Goal: Task Accomplishment & Management: Complete application form

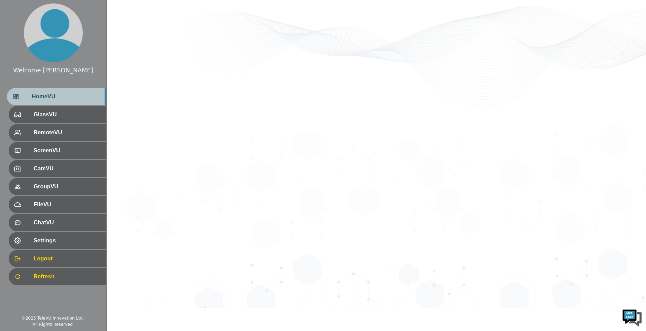
click at [67, 100] on span "HomeVU" at bounding box center [66, 96] width 69 height 8
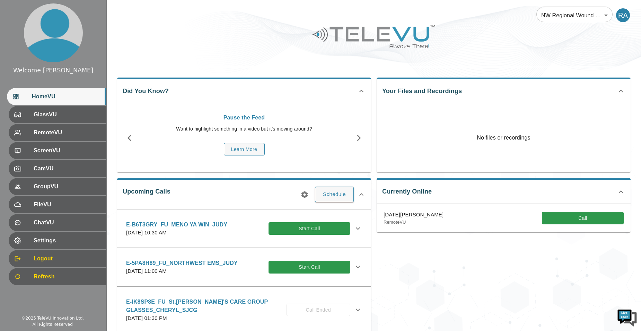
click at [306, 195] on icon "button" at bounding box center [304, 194] width 7 height 7
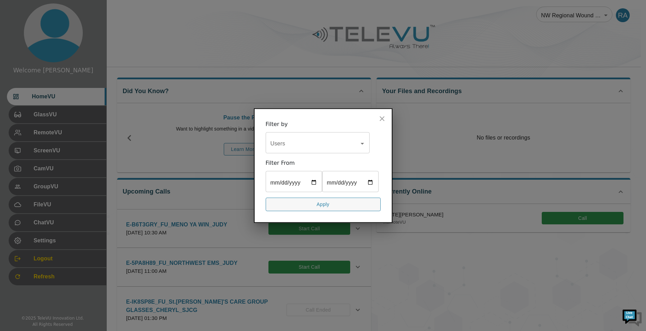
click at [382, 116] on icon "close" at bounding box center [382, 118] width 5 height 5
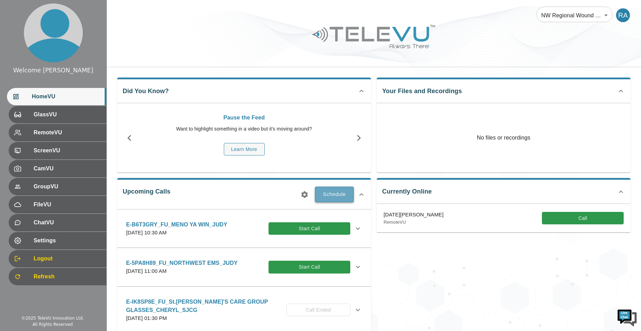
click at [340, 195] on button "Schedule" at bounding box center [334, 194] width 39 height 15
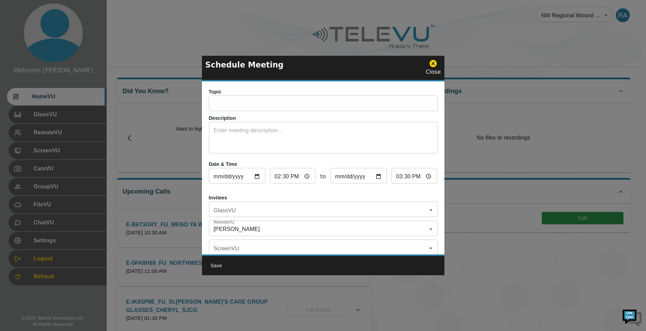
click at [253, 136] on textarea at bounding box center [323, 138] width 219 height 24
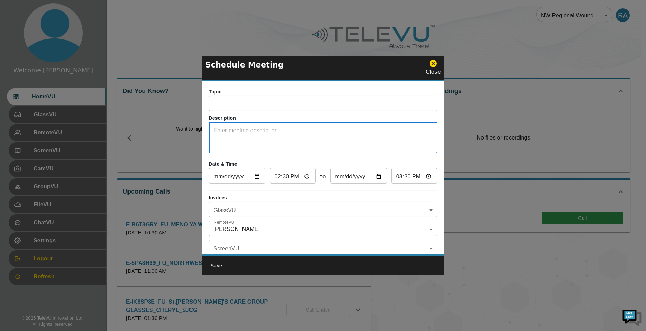
click at [233, 94] on p "Topic" at bounding box center [323, 91] width 229 height 7
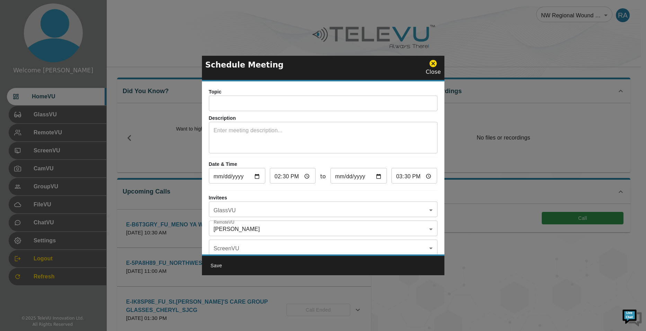
click at [231, 109] on input "text" at bounding box center [323, 104] width 229 height 14
click at [239, 115] on p "Description" at bounding box center [323, 118] width 229 height 7
click at [248, 104] on input "_FU_Bethamy NS_Sherice_SJCG" at bounding box center [323, 104] width 229 height 14
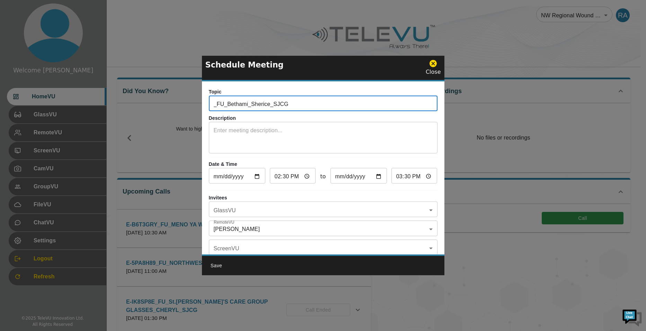
type input "_FU_Bethami_Sherice_SJCG"
click at [250, 143] on textarea at bounding box center [323, 138] width 219 height 24
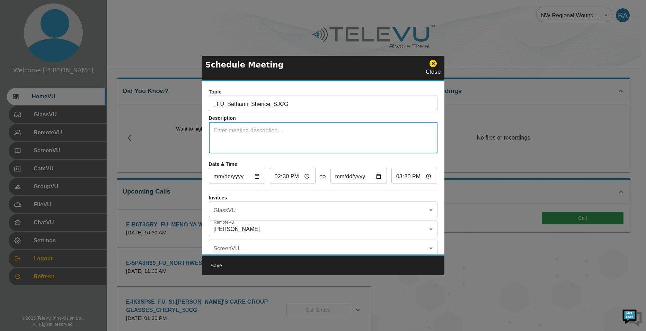
click at [257, 175] on input "[DATE]" at bounding box center [237, 177] width 56 height 14
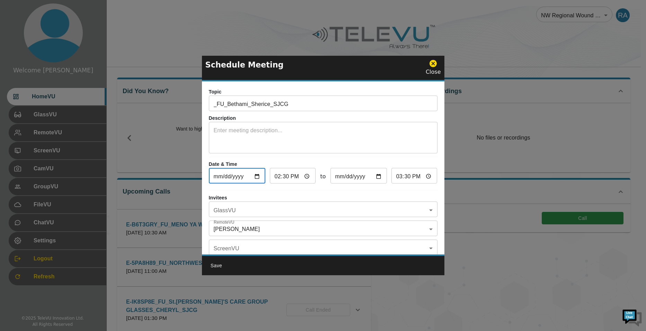
type input "[DATE]"
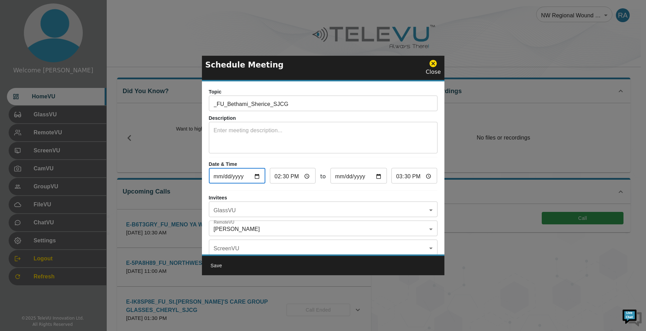
click at [279, 178] on input "14:30" at bounding box center [293, 177] width 46 height 14
type input "13:30"
type input "14:30"
type input "13:03"
type input "14:03"
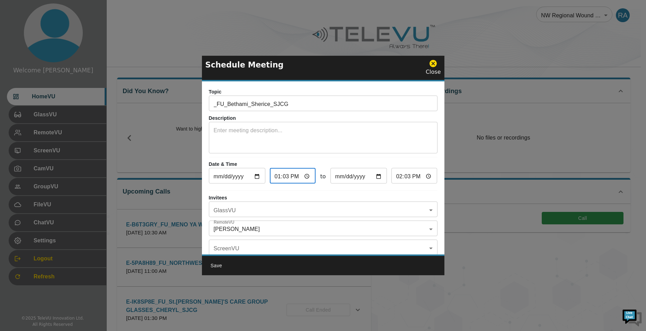
type input "13:30"
type input "14:30"
click at [293, 177] on input "13:30" at bounding box center [293, 177] width 46 height 14
click at [286, 177] on input "13:30" at bounding box center [293, 177] width 46 height 14
type input "13:00"
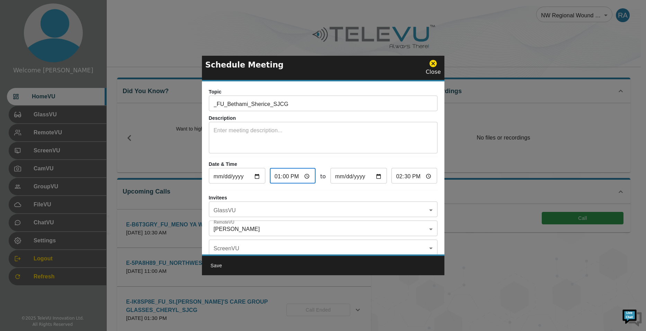
type input "14:00"
click at [394, 177] on input "14:00" at bounding box center [414, 177] width 46 height 14
type input "13:30"
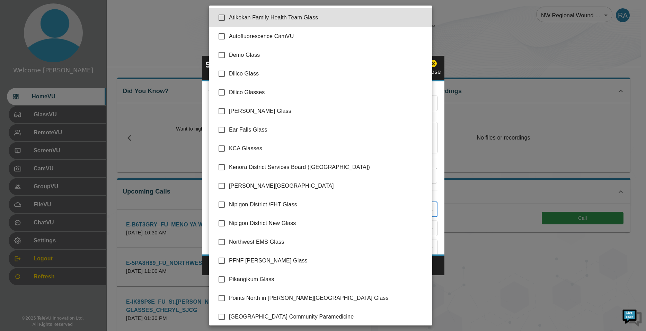
click at [321, 206] on body "Welcome [PERSON_NAME] HomeVU GlassVU RemoteVU ScreenVU CamVU GroupVU FileVU Cha…" at bounding box center [323, 225] width 646 height 450
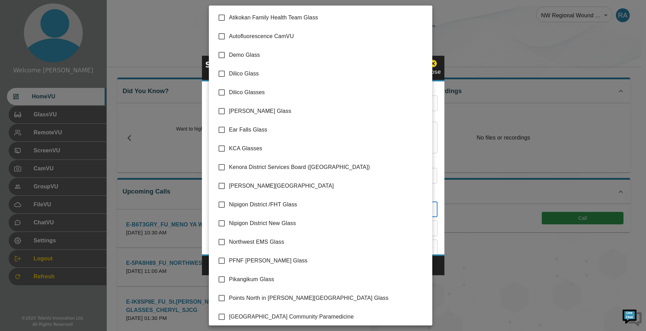
click at [435, 265] on div at bounding box center [323, 165] width 646 height 331
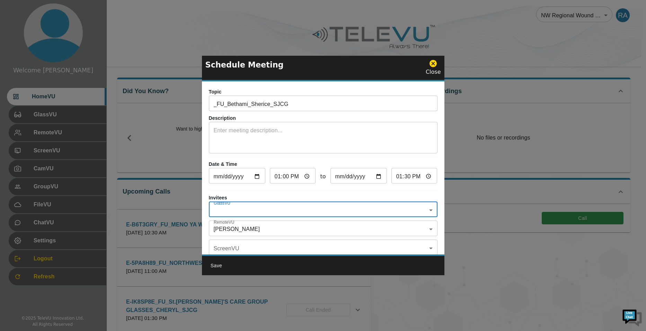
click at [258, 230] on body "Welcome [PERSON_NAME] HomeVU GlassVU RemoteVU ScreenVU CamVU GroupVU FileVU Cha…" at bounding box center [323, 225] width 646 height 450
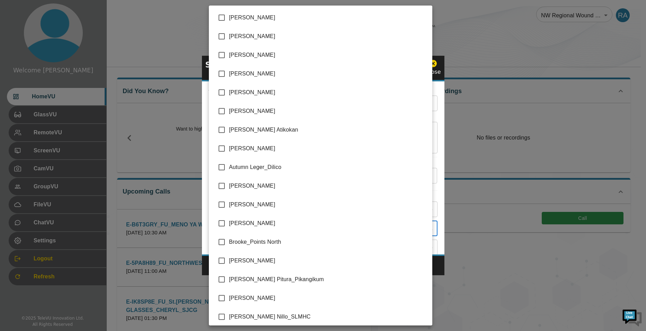
scroll to position [1386, 0]
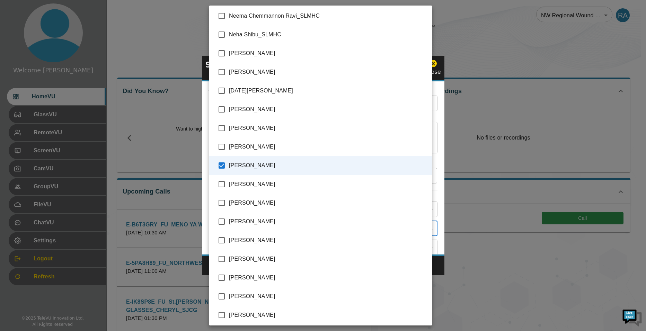
click at [223, 165] on input "checkbox" at bounding box center [221, 165] width 15 height 15
checkbox input "false"
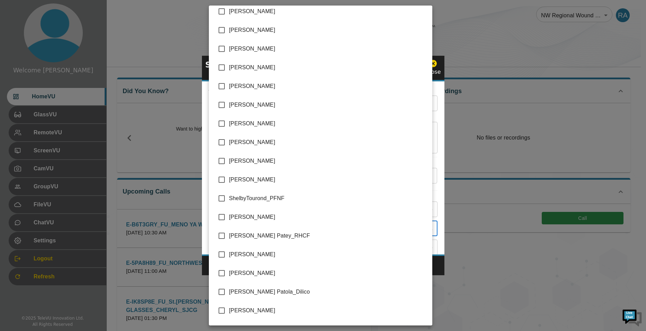
scroll to position [1524, 0]
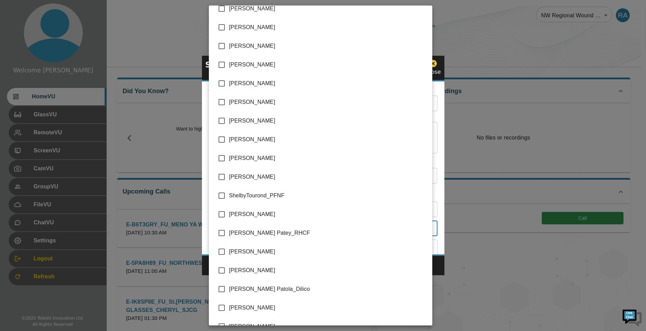
click at [222, 216] on input "checkbox" at bounding box center [221, 214] width 15 height 15
checkbox input "true"
type input "[PERSON_NAME]"
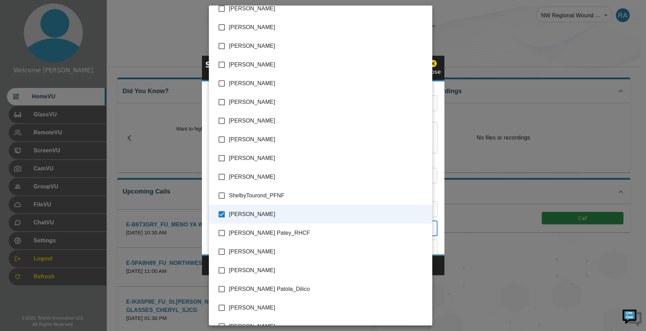
click at [439, 268] on div at bounding box center [323, 165] width 646 height 331
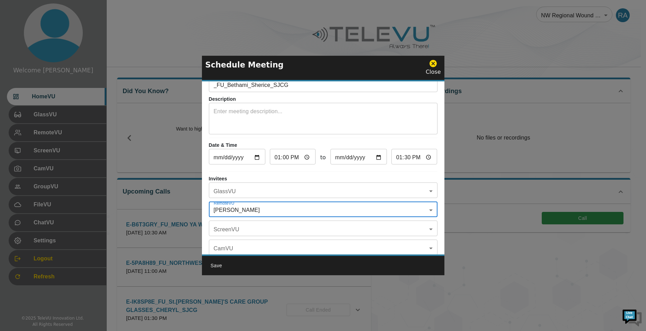
scroll to position [0, 0]
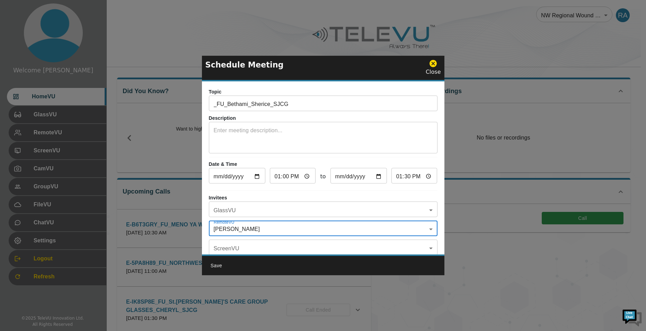
click at [215, 106] on input "_FU_Bethami_Sherice_SJCG" at bounding box center [323, 104] width 229 height 14
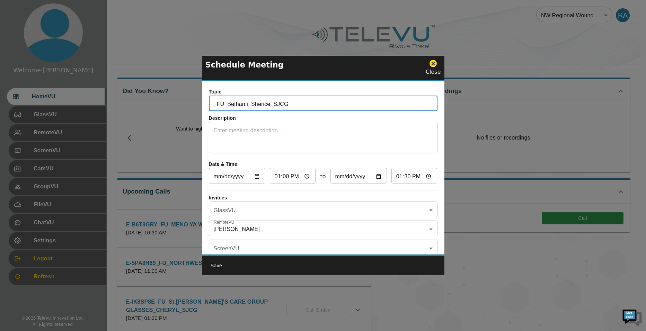
click at [213, 104] on input "_FU_Bethami_Sherice_SJCG" at bounding box center [323, 104] width 229 height 14
click at [261, 205] on body "Welcome [PERSON_NAME] HomeVU GlassVU RemoteVU ScreenVU CamVU GroupVU FileVU Cha…" at bounding box center [323, 225] width 646 height 450
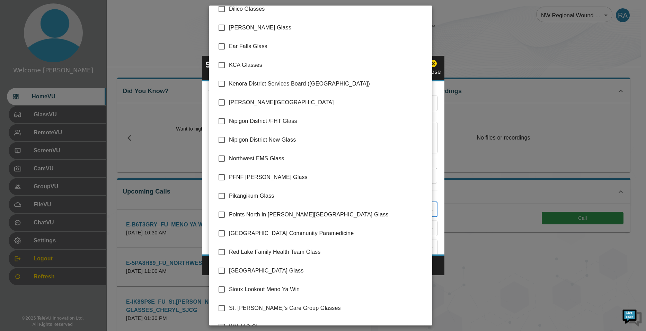
scroll to position [97, 0]
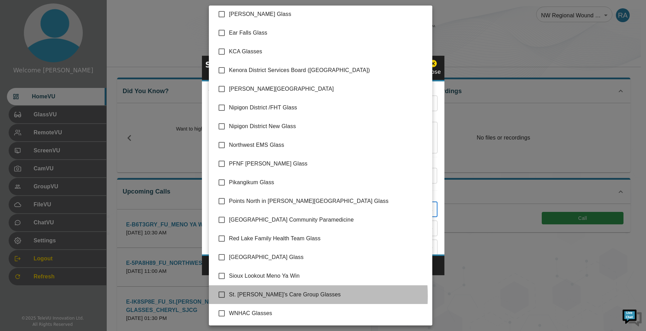
click at [256, 296] on span "St. [PERSON_NAME]'s Care Group Glasses" at bounding box center [328, 295] width 198 height 8
type input "St. [PERSON_NAME]'s Care Group Glasses"
checkbox input "true"
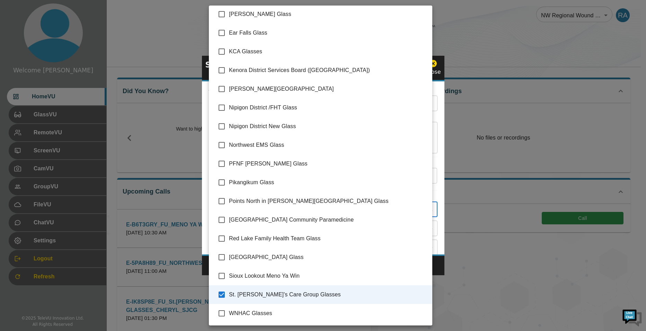
click at [439, 264] on div at bounding box center [323, 165] width 646 height 331
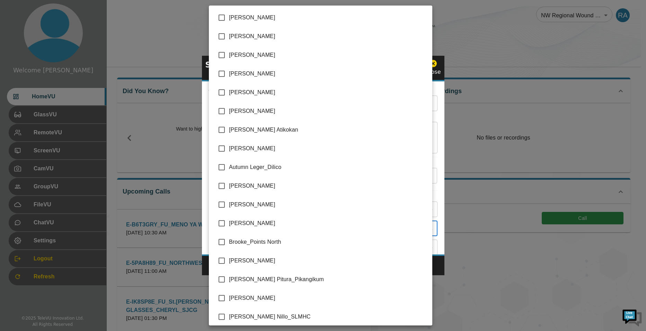
click at [284, 229] on body "Welcome [PERSON_NAME] HomeVU GlassVU RemoteVU ScreenVU CamVU GroupVU FileVU Cha…" at bounding box center [323, 225] width 646 height 450
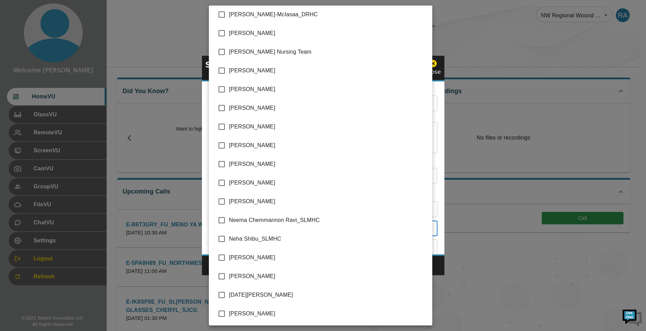
scroll to position [1192, 0]
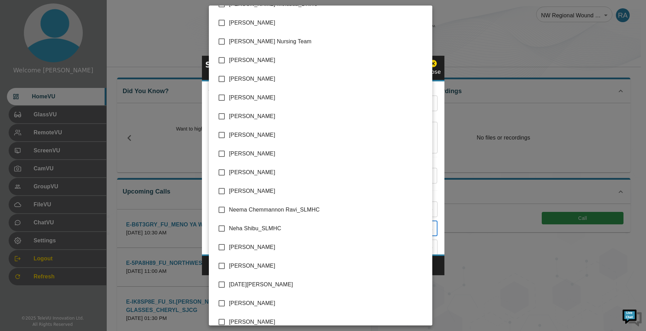
click at [442, 262] on div at bounding box center [323, 165] width 646 height 331
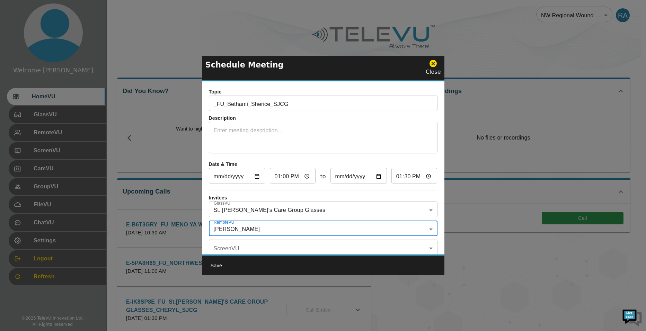
click at [275, 140] on textarea at bounding box center [323, 138] width 219 height 24
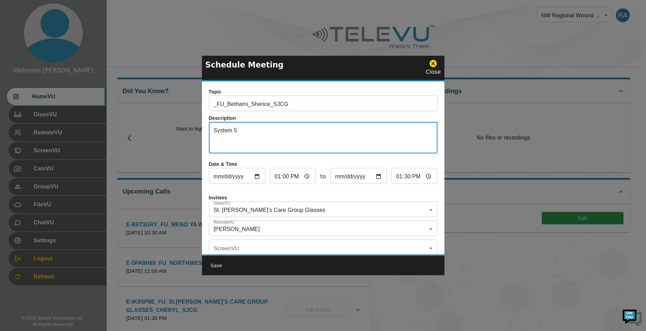
type textarea "System 5"
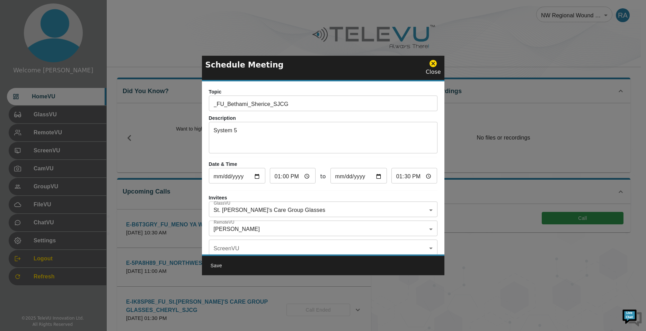
click at [212, 107] on input "_FU_Bethami_Sherice_SJCG" at bounding box center [323, 104] width 229 height 14
click at [220, 10] on div at bounding box center [323, 165] width 646 height 331
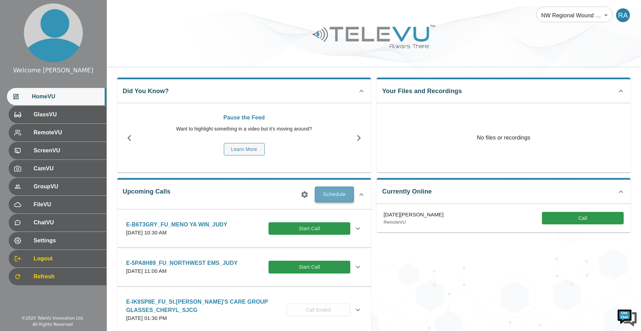
click at [339, 199] on button "Schedule" at bounding box center [334, 194] width 39 height 15
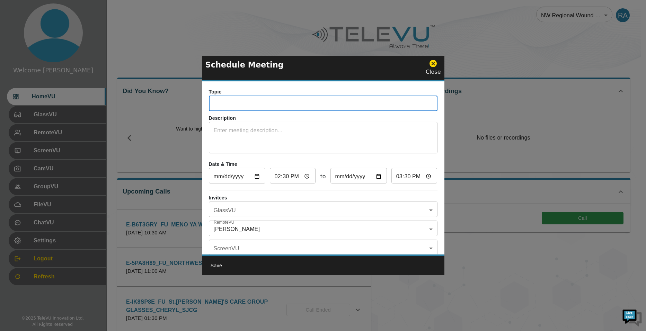
click at [233, 105] on input "text" at bounding box center [323, 104] width 229 height 14
paste input "[PERSON_NAME] [DATE] 2:17 PM • E-GS6DKVJ"
drag, startPoint x: 307, startPoint y: 104, endPoint x: 176, endPoint y: 95, distance: 131.2
click at [176, 95] on div "Schedule Meeting Close Topic [PERSON_NAME] [DATE] 2:17 PM • E-GS6DKVJ ​ Descrip…" at bounding box center [323, 165] width 646 height 331
click at [251, 106] on input "E-GS6DKVJ" at bounding box center [323, 104] width 229 height 14
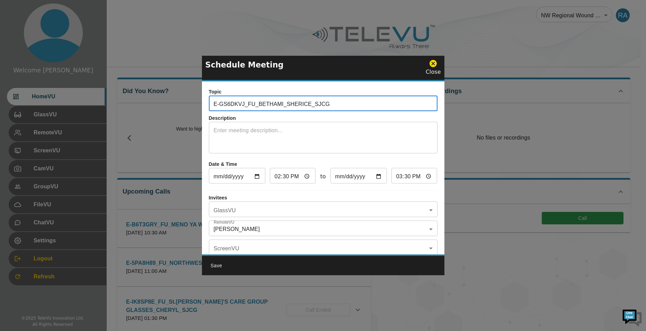
type input "E-GS6DKVJ_FU_BETHAMI_SHERICE_SJCG"
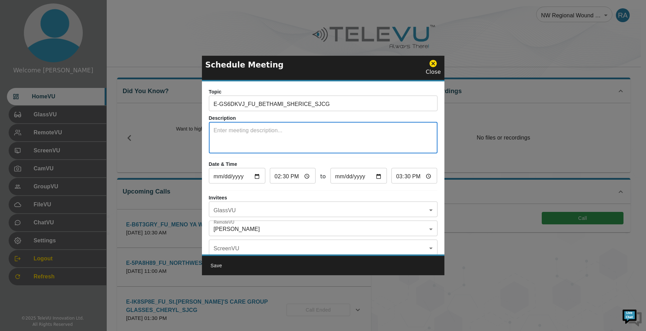
click at [242, 132] on textarea at bounding box center [323, 138] width 219 height 24
type textarea "SYSTEM 5"
click at [259, 175] on input "[DATE]" at bounding box center [237, 177] width 56 height 14
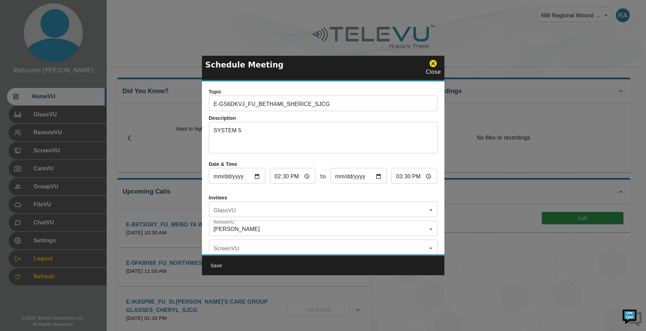
click at [258, 175] on input "[DATE]" at bounding box center [237, 177] width 56 height 14
type input "[DATE]"
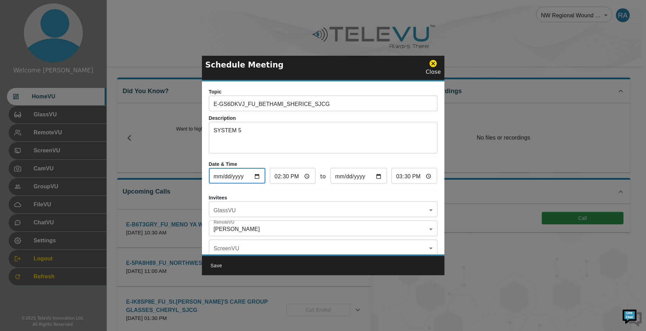
type input "[DATE]"
click at [280, 179] on input "14:30" at bounding box center [293, 177] width 46 height 14
type input "13:30"
type input "14:30"
type input "13:00"
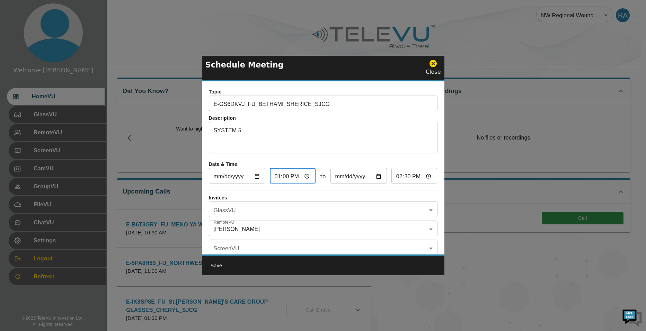
type input "14:00"
click at [395, 178] on input "14:00" at bounding box center [414, 177] width 46 height 14
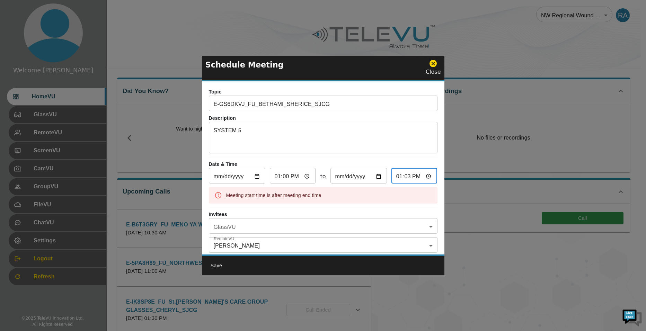
type input "13:30"
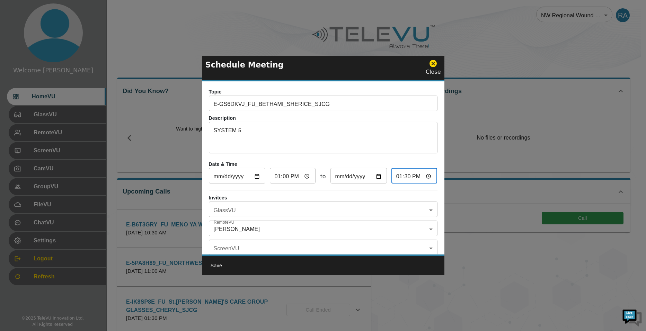
click at [257, 212] on body "Welcome [PERSON_NAME] HomeVU GlassVU RemoteVU ScreenVU CamVU GroupVU FileVU Cha…" at bounding box center [323, 225] width 646 height 450
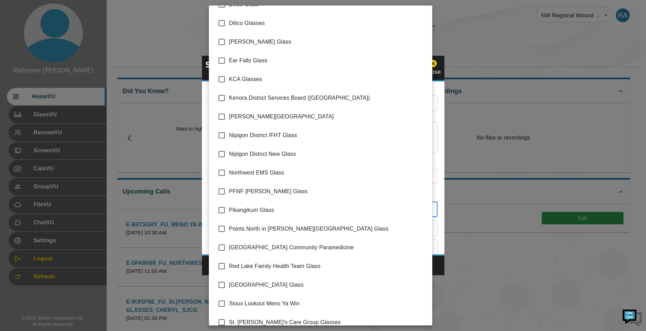
scroll to position [97, 0]
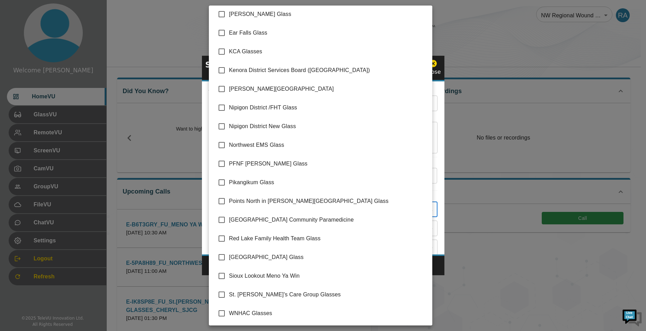
click at [224, 293] on input "checkbox" at bounding box center [221, 294] width 15 height 15
checkbox input "true"
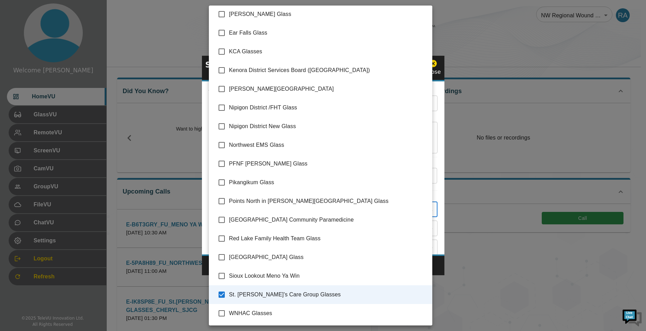
type input "St. [PERSON_NAME]'s Care Group Glasses"
click at [441, 268] on div at bounding box center [323, 165] width 646 height 331
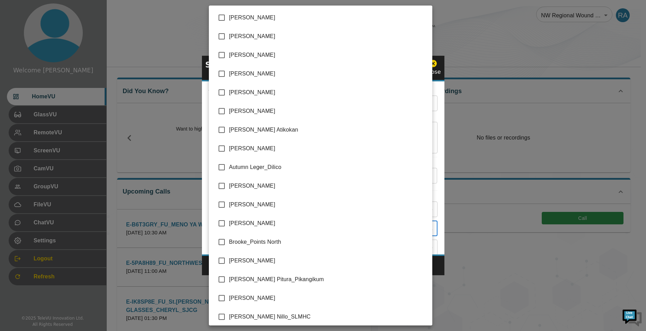
click at [277, 234] on body "Welcome [PERSON_NAME] HomeVU GlassVU RemoteVU ScreenVU CamVU GroupVU FileVU Cha…" at bounding box center [323, 225] width 646 height 450
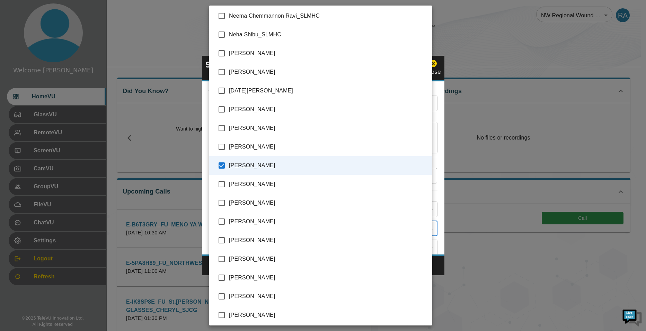
click at [220, 168] on input "checkbox" at bounding box center [221, 165] width 15 height 15
checkbox input "false"
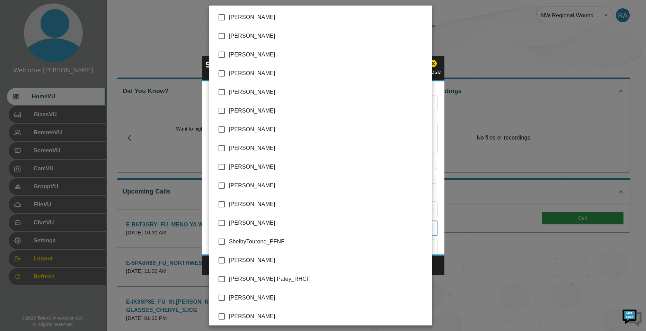
scroll to position [1489, 0]
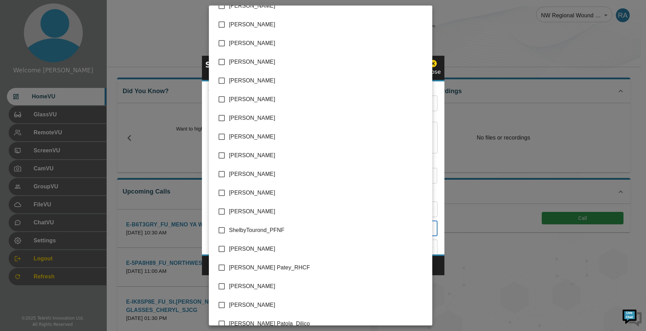
click at [223, 248] on input "checkbox" at bounding box center [221, 249] width 15 height 15
checkbox input "true"
type input "[PERSON_NAME]"
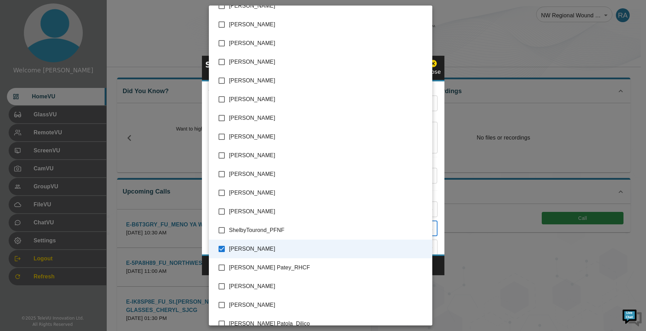
click at [437, 265] on div at bounding box center [323, 165] width 646 height 331
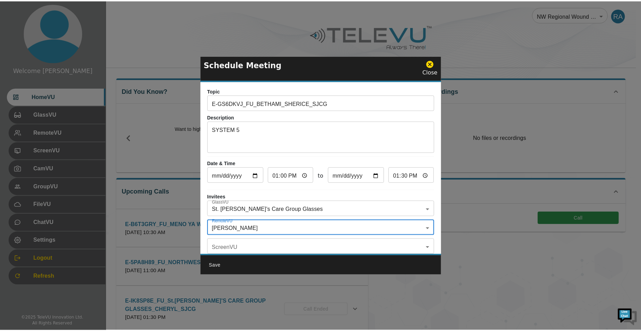
scroll to position [0, 0]
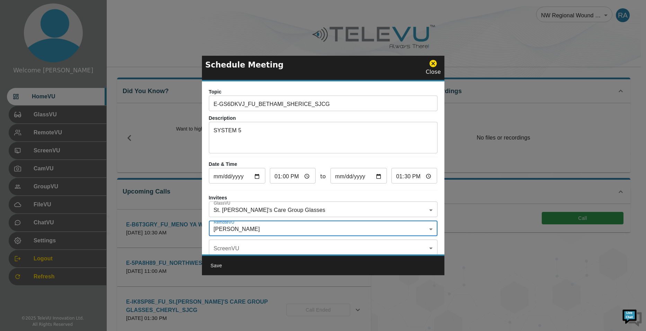
click at [222, 265] on button "Save" at bounding box center [216, 265] width 22 height 13
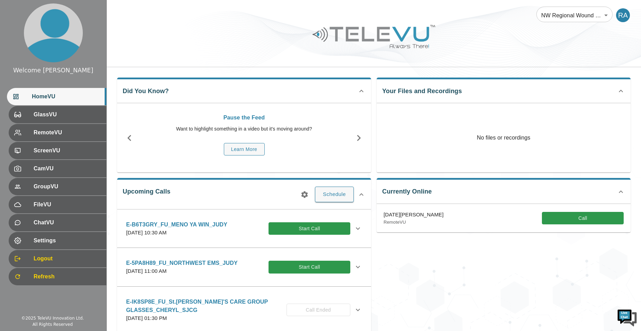
click at [309, 194] on icon "button" at bounding box center [304, 194] width 8 height 8
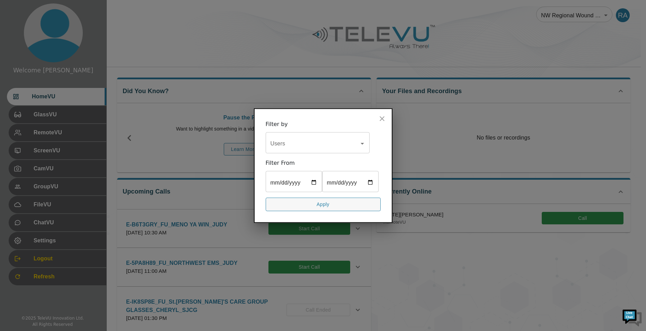
click at [314, 137] on input "Users" at bounding box center [312, 143] width 87 height 13
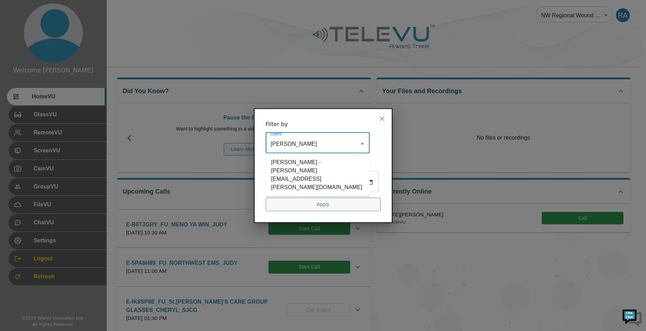
type input "sheric"
click at [311, 156] on li "[PERSON_NAME] - [PERSON_NAME][EMAIL_ADDRESS][PERSON_NAME][DOMAIN_NAME]" at bounding box center [318, 174] width 104 height 37
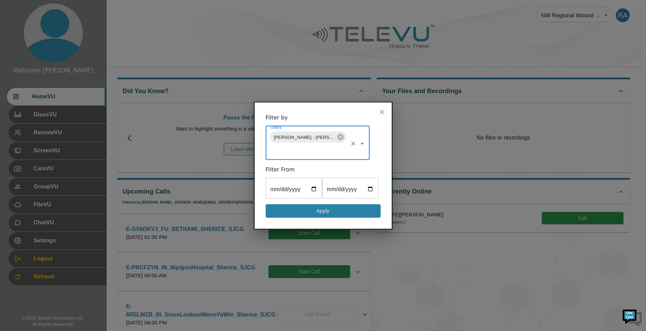
click at [354, 218] on button "Apply" at bounding box center [323, 211] width 115 height 14
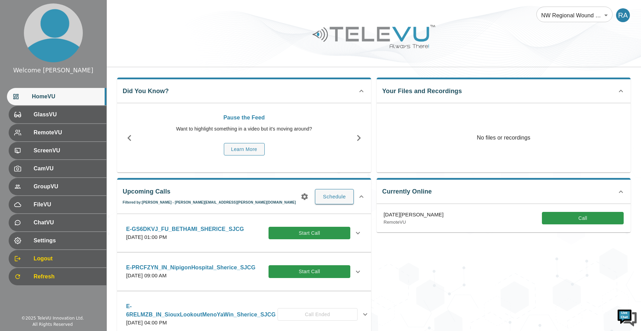
click at [481, 11] on div "NW Regional Wound Care 121 ​ RA" at bounding box center [374, 11] width 534 height 22
click at [354, 233] on icon at bounding box center [358, 233] width 8 height 8
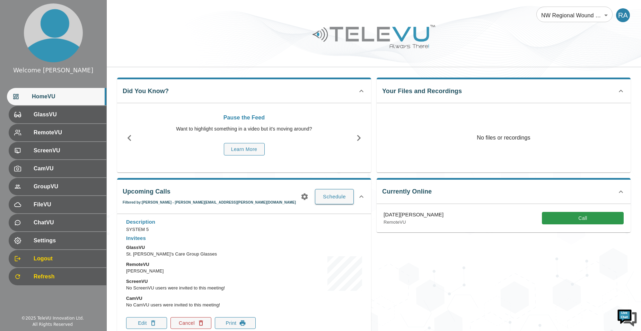
scroll to position [69, 0]
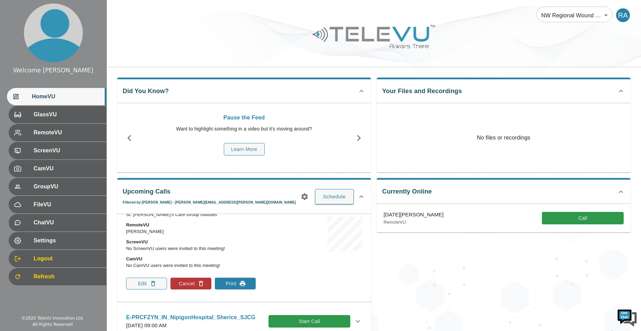
click at [237, 287] on button "Print" at bounding box center [235, 284] width 41 height 12
click at [432, 291] on div "Currently Online [DATE][PERSON_NAME] RemoteVU Call" at bounding box center [500, 264] width 259 height 185
